Goal: Entertainment & Leisure: Consume media (video, audio)

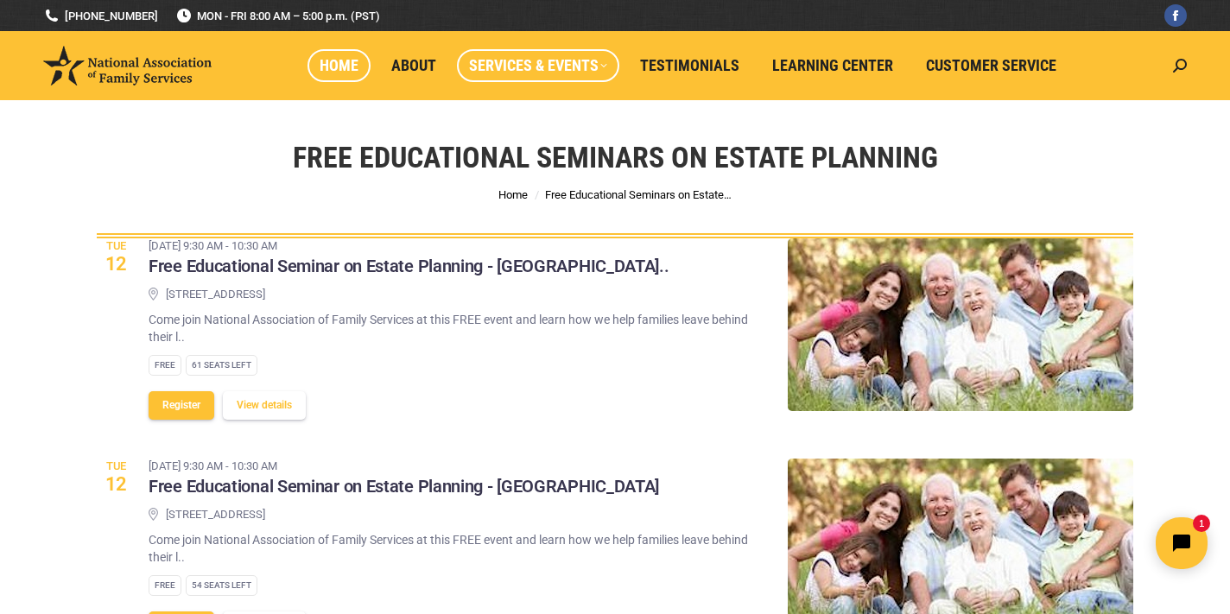
click at [353, 72] on span "Home" at bounding box center [339, 65] width 39 height 19
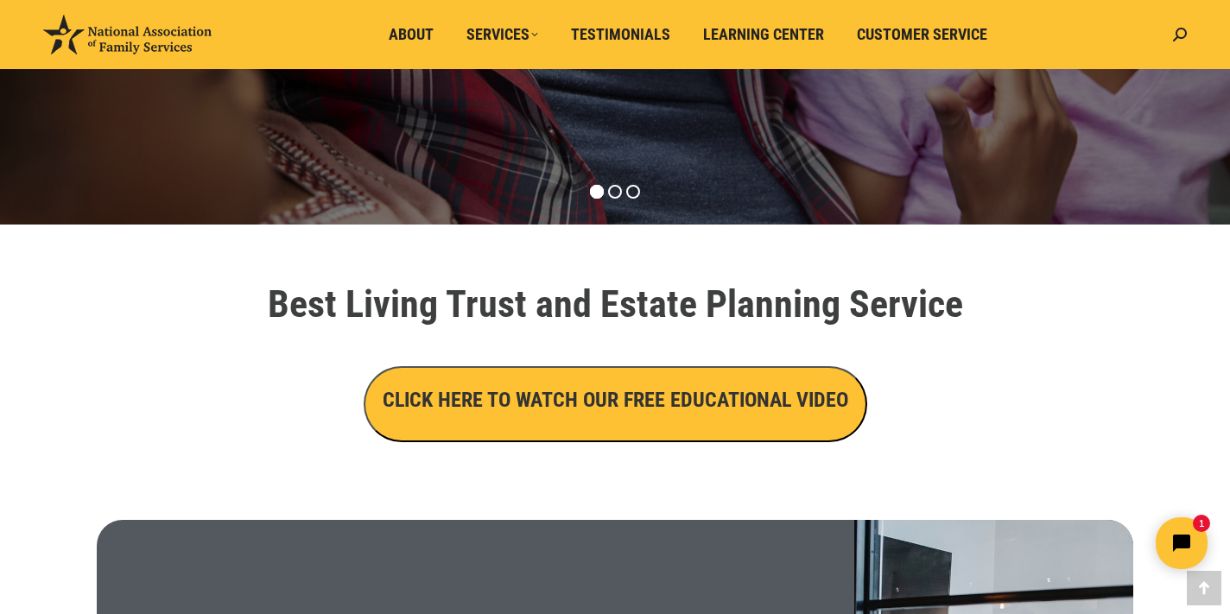
scroll to position [423, 0]
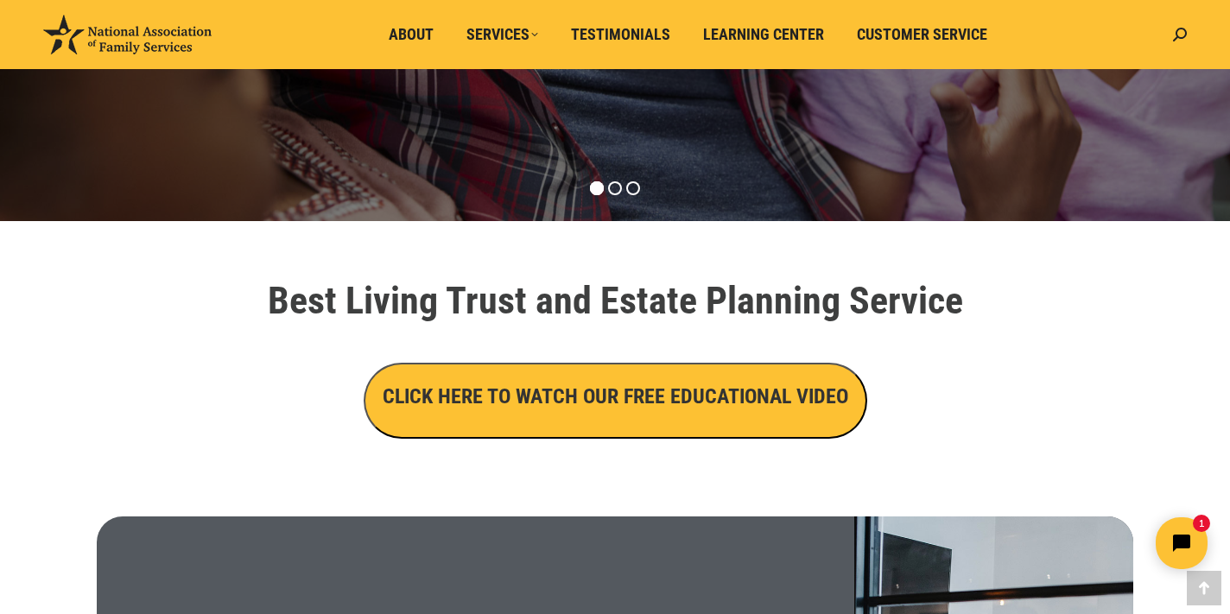
click at [613, 427] on button "CLICK HERE TO WATCH OUR FREE EDUCATIONAL VIDEO" at bounding box center [615, 401] width 503 height 76
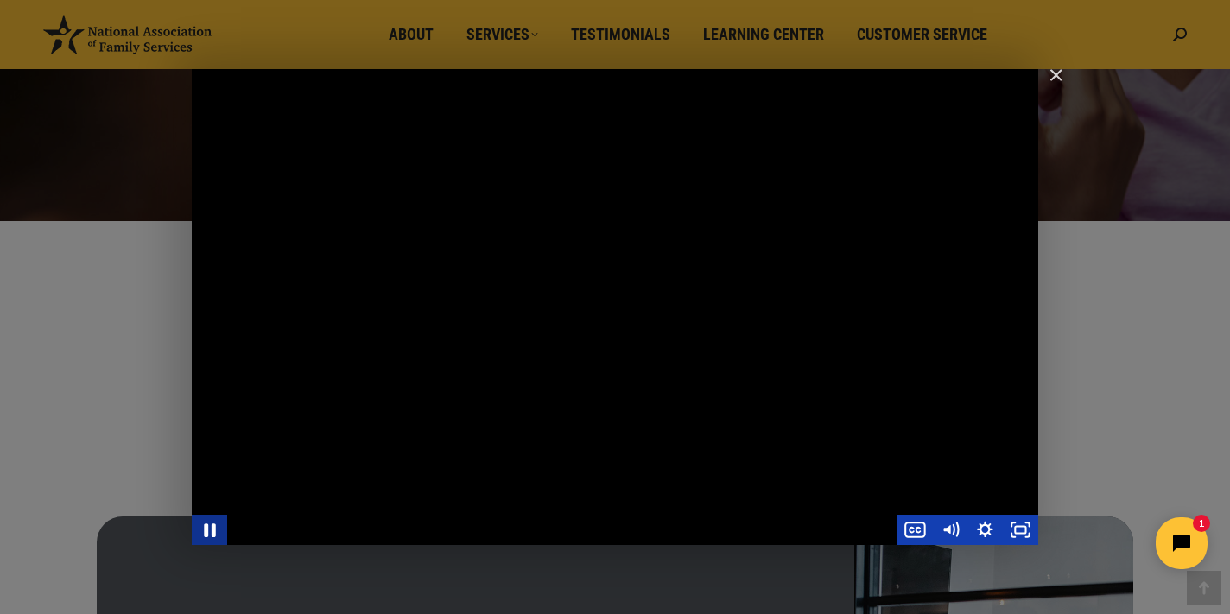
click at [209, 529] on icon "Pause" at bounding box center [209, 530] width 42 height 36
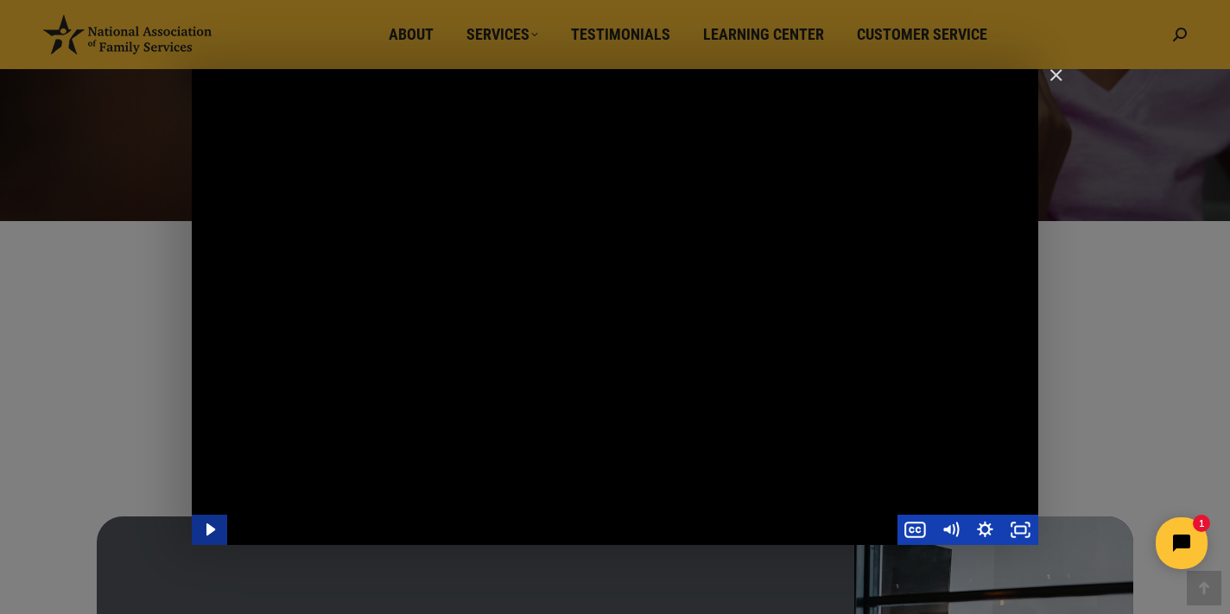
click at [217, 533] on icon "Play Video" at bounding box center [210, 530] width 35 height 30
click at [206, 535] on icon "Pause" at bounding box center [209, 530] width 11 height 14
click at [206, 535] on icon "Play Video" at bounding box center [211, 530] width 42 height 36
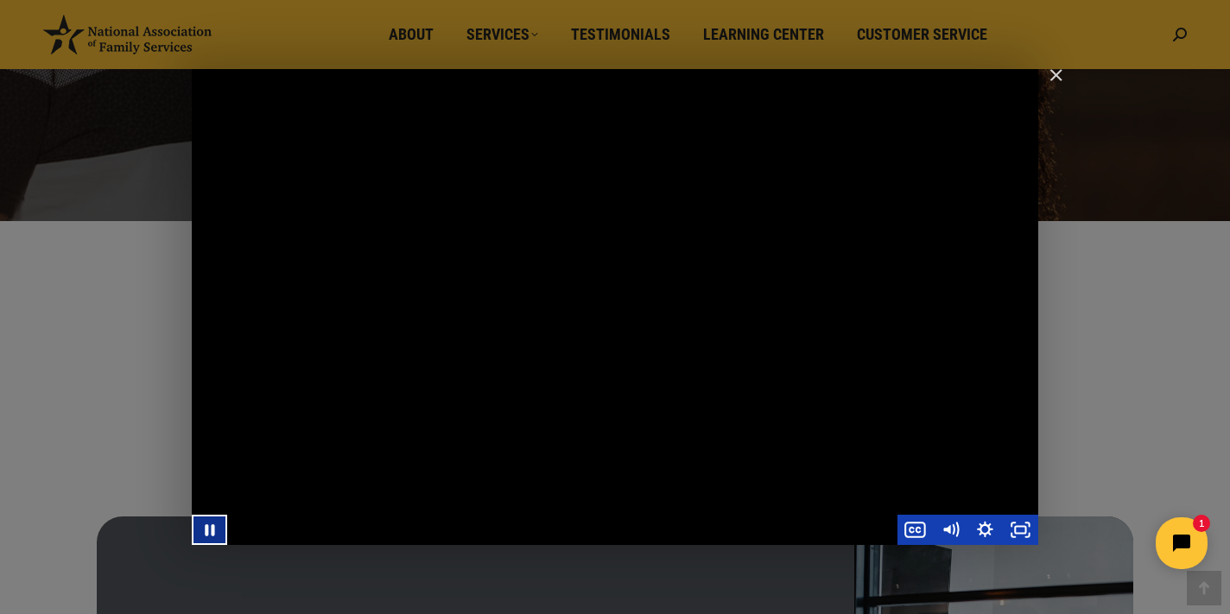
click at [192, 515] on button "Pause" at bounding box center [209, 530] width 35 height 30
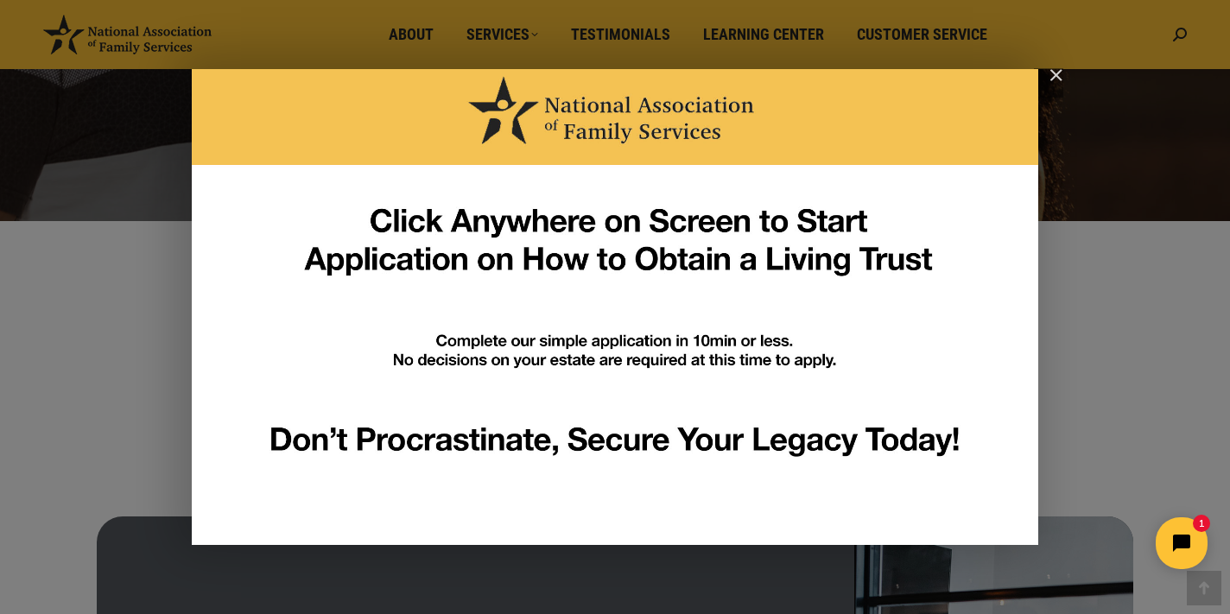
click at [1055, 78] on img "Close" at bounding box center [1048, 82] width 29 height 29
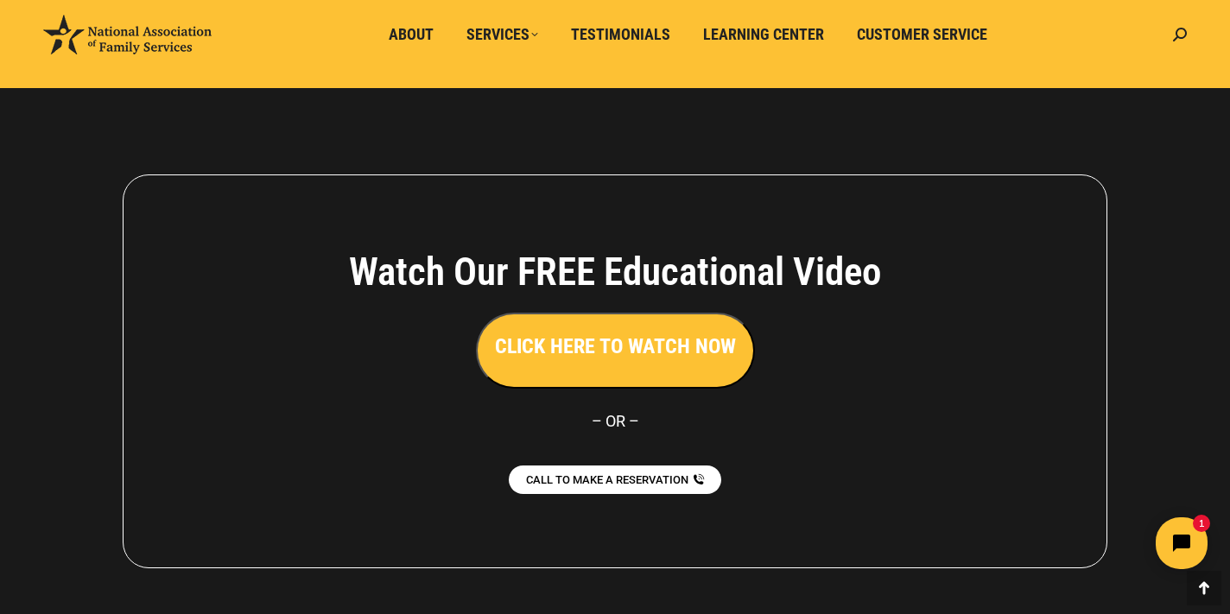
scroll to position [3921, 0]
